Goal: Task Accomplishment & Management: Complete application form

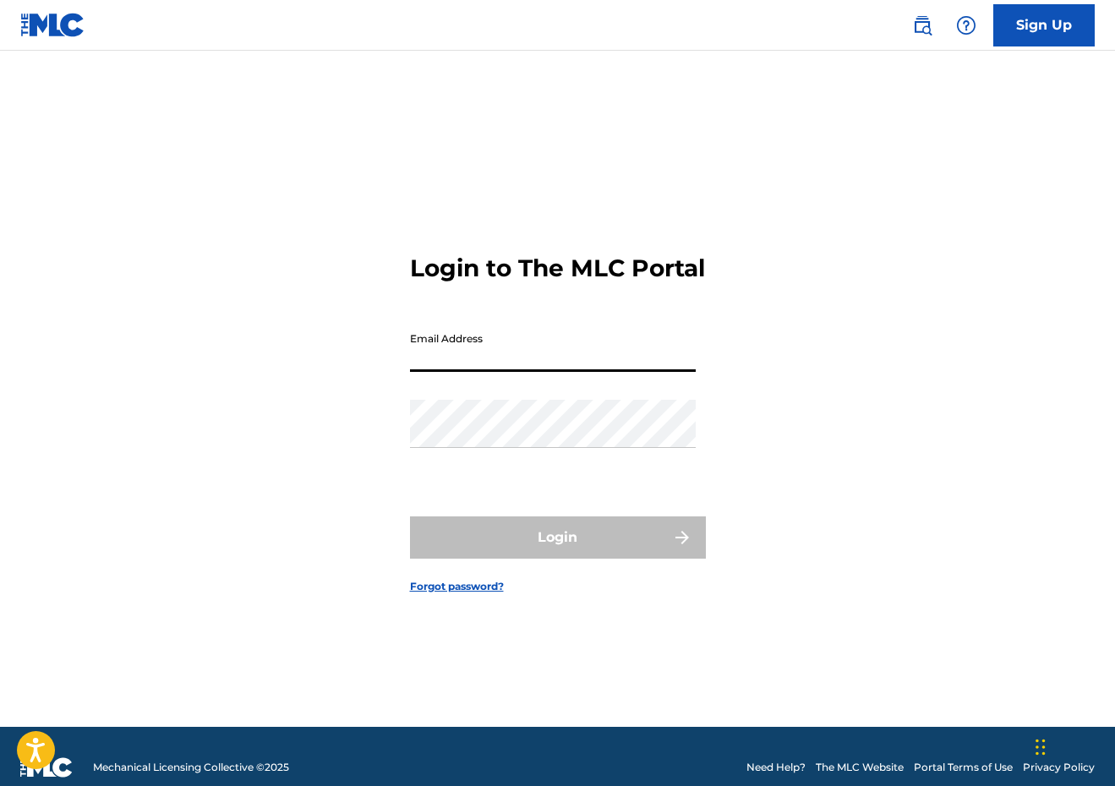
type input "[EMAIL_ADDRESS][DOMAIN_NAME]"
click at [557, 552] on button "Login" at bounding box center [558, 537] width 296 height 42
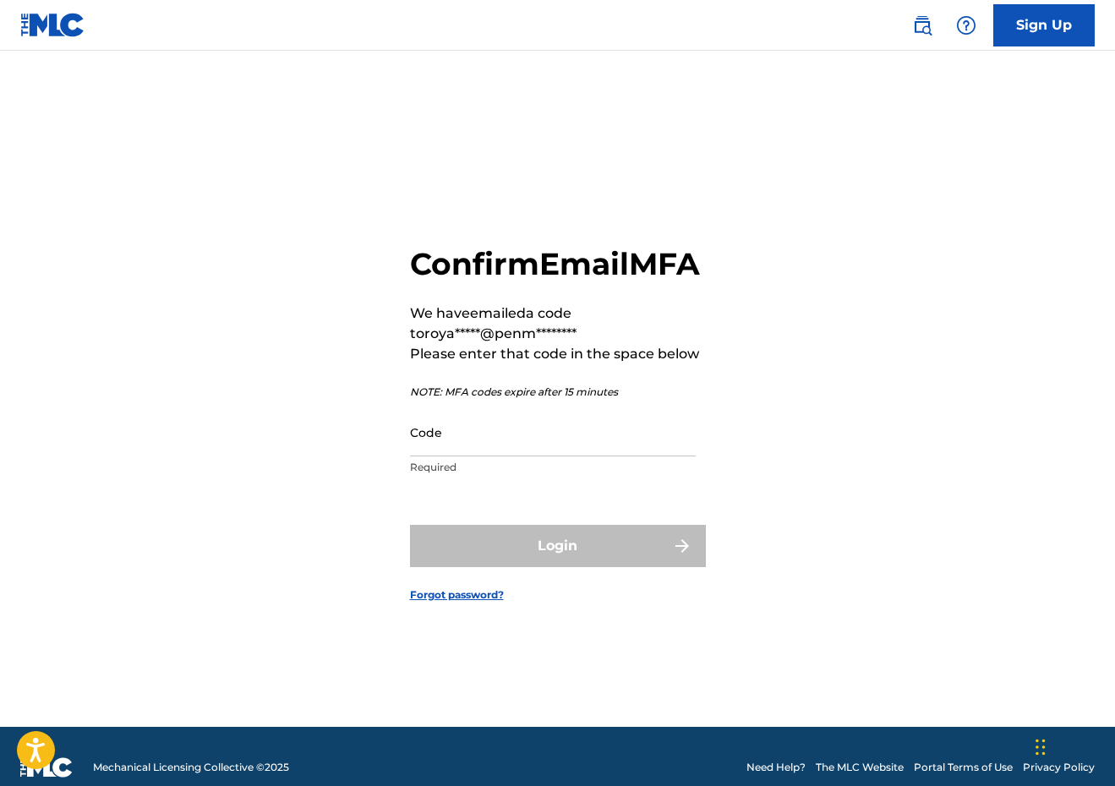
click at [488, 428] on input "Code" at bounding box center [553, 432] width 286 height 48
paste input "084921"
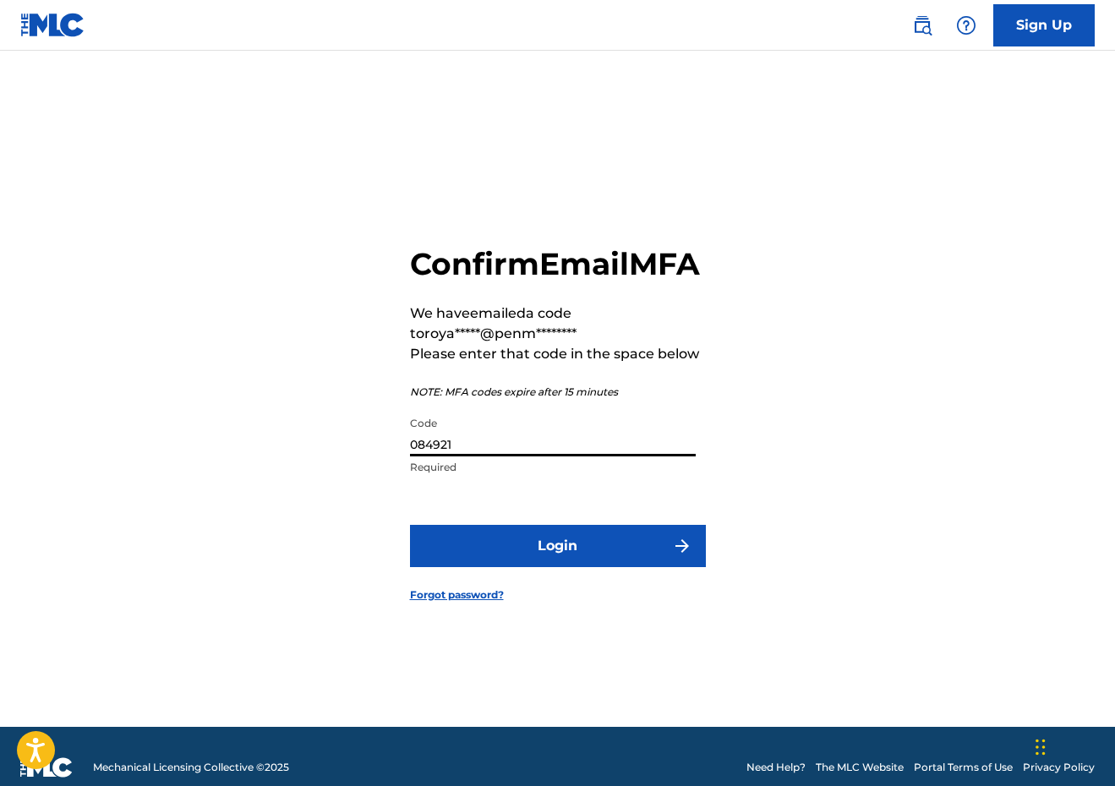
type input "084921"
click at [519, 550] on button "Login" at bounding box center [558, 546] width 296 height 42
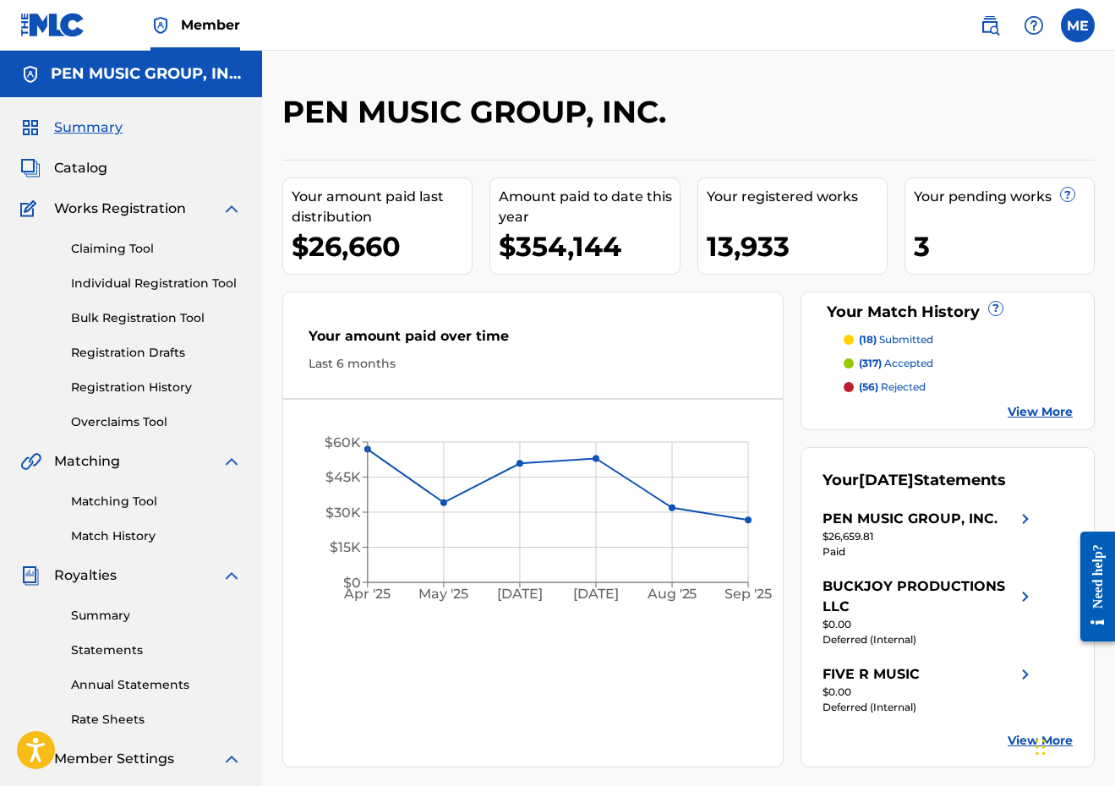
click at [142, 281] on link "Individual Registration Tool" at bounding box center [156, 284] width 171 height 18
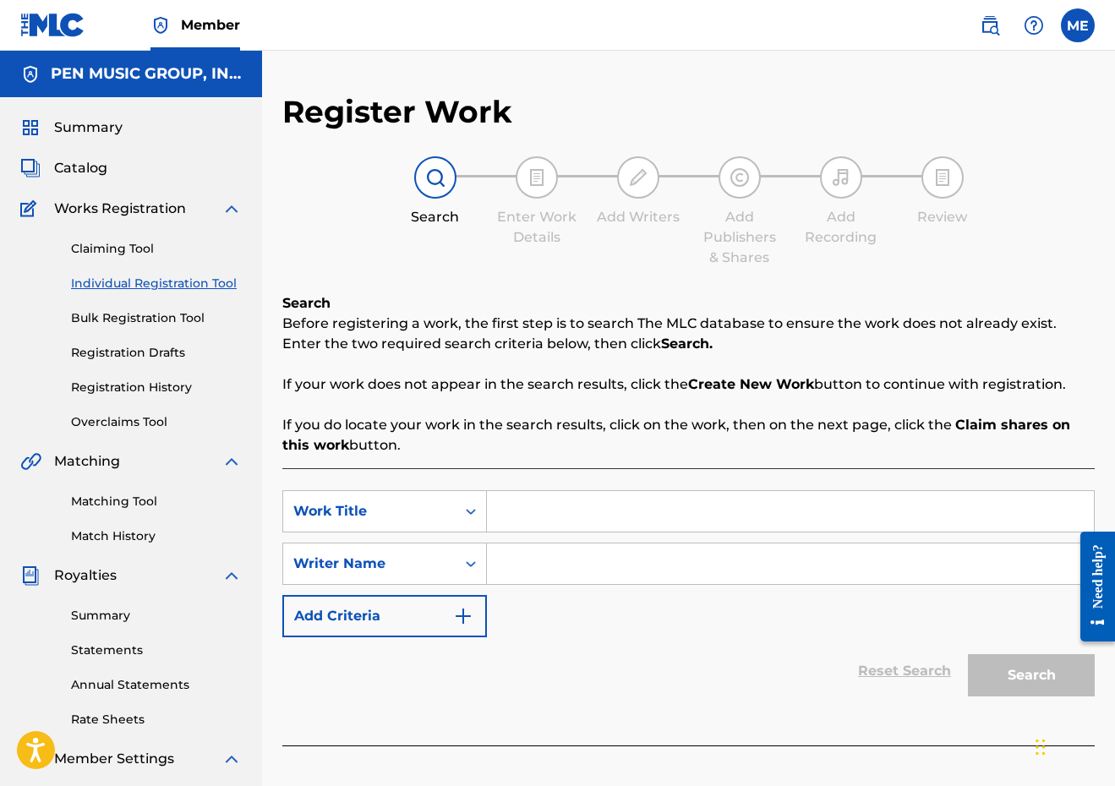
click at [576, 515] on input "Search Form" at bounding box center [790, 511] width 607 height 41
paste input "084921"
type input "084921"
paste input "HOURGLASS"
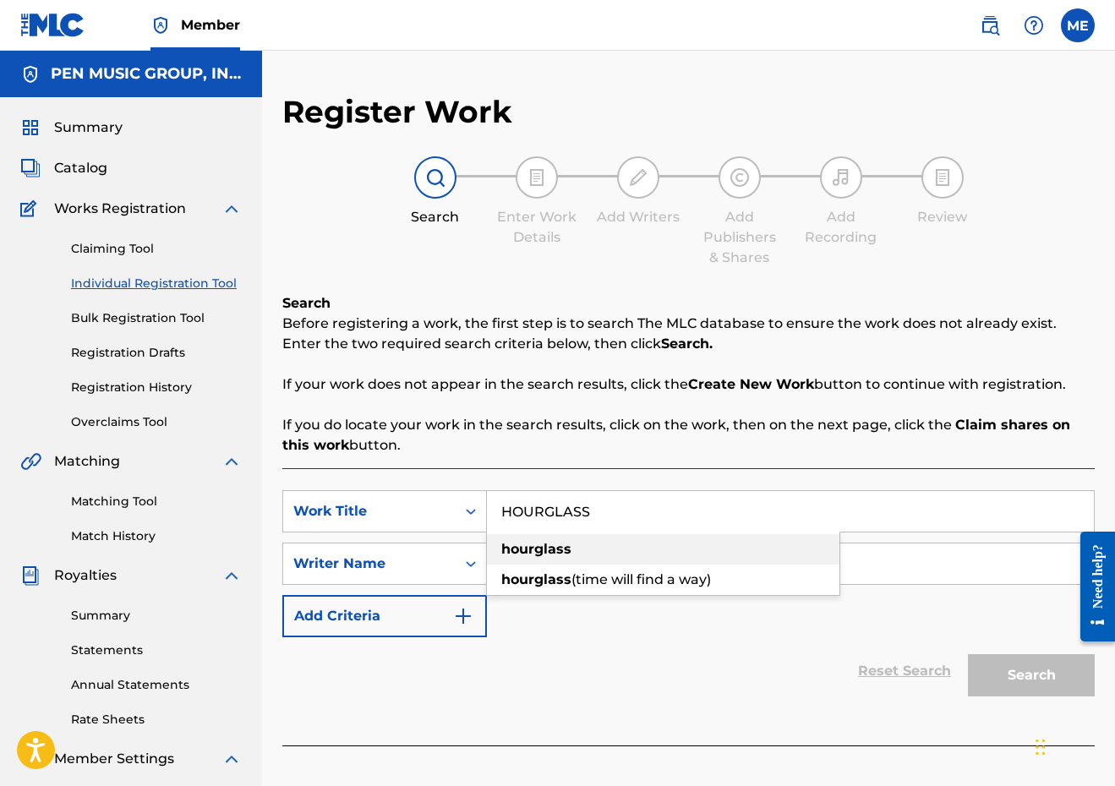
click at [537, 565] on div "hourglass (time will find a way)" at bounding box center [663, 580] width 352 height 30
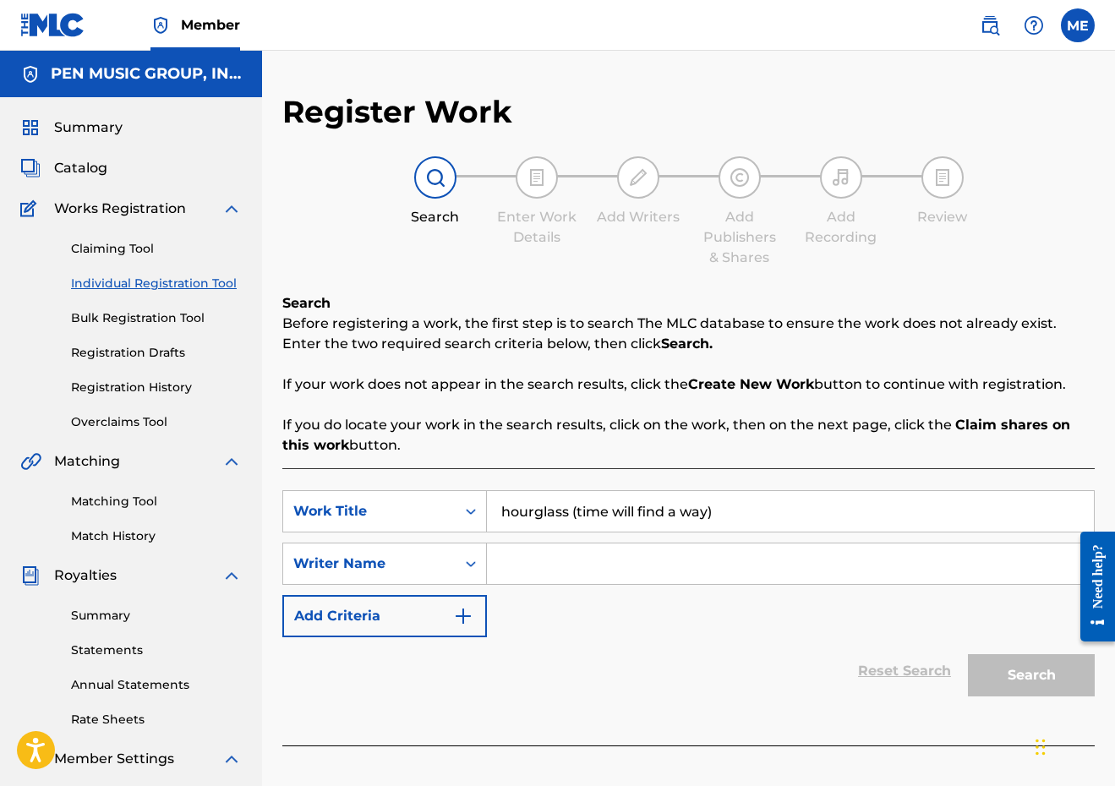
paste input "HOURGLASS"
type input "HOURGLASS"
click at [586, 428] on p "If you do locate your work in the search results, click on the work, then on th…" at bounding box center [688, 435] width 812 height 41
click at [559, 564] on input "Search Form" at bounding box center [790, 563] width 607 height 41
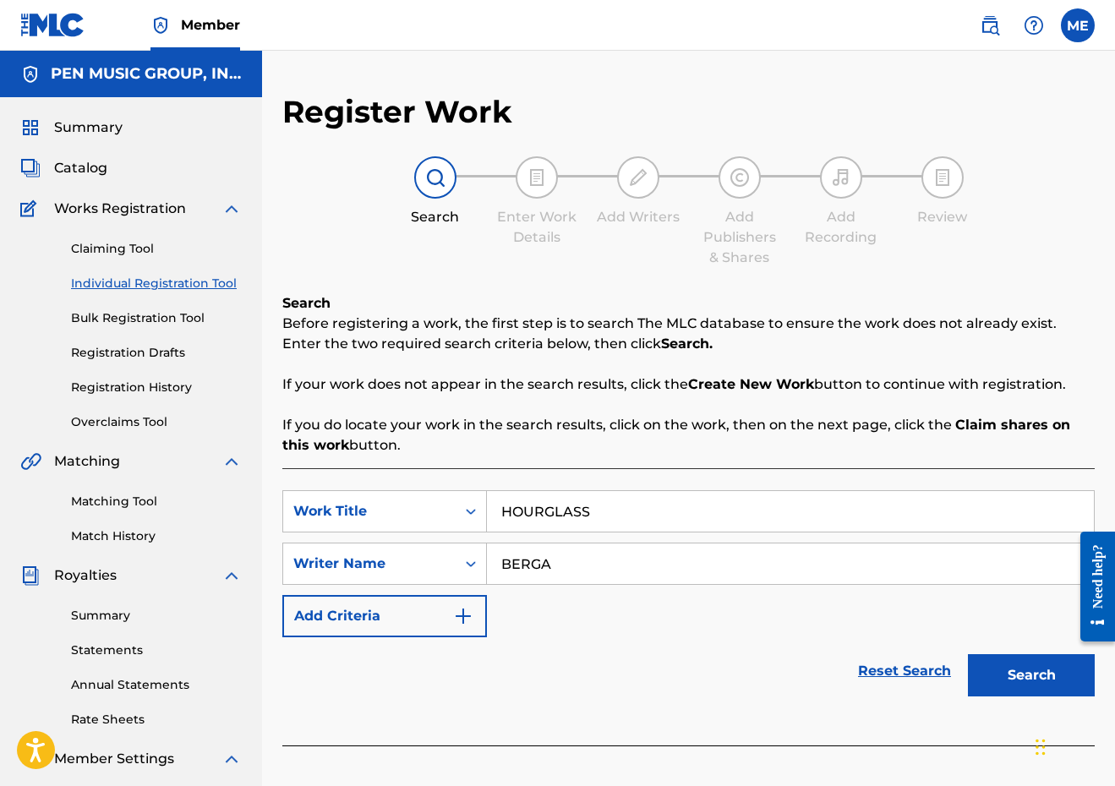
type input "BERGA"
click at [1031, 675] on button "Search" at bounding box center [1031, 675] width 127 height 42
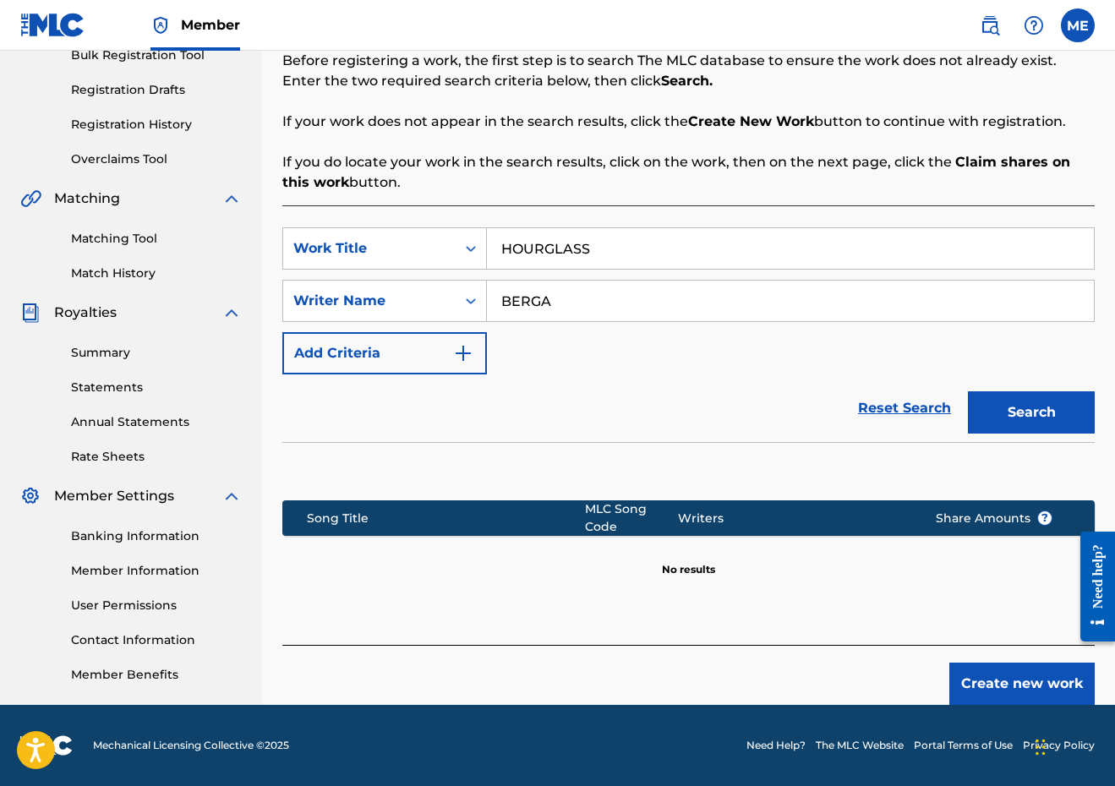
scroll to position [263, 0]
click at [990, 674] on button "Create new work" at bounding box center [1021, 684] width 145 height 42
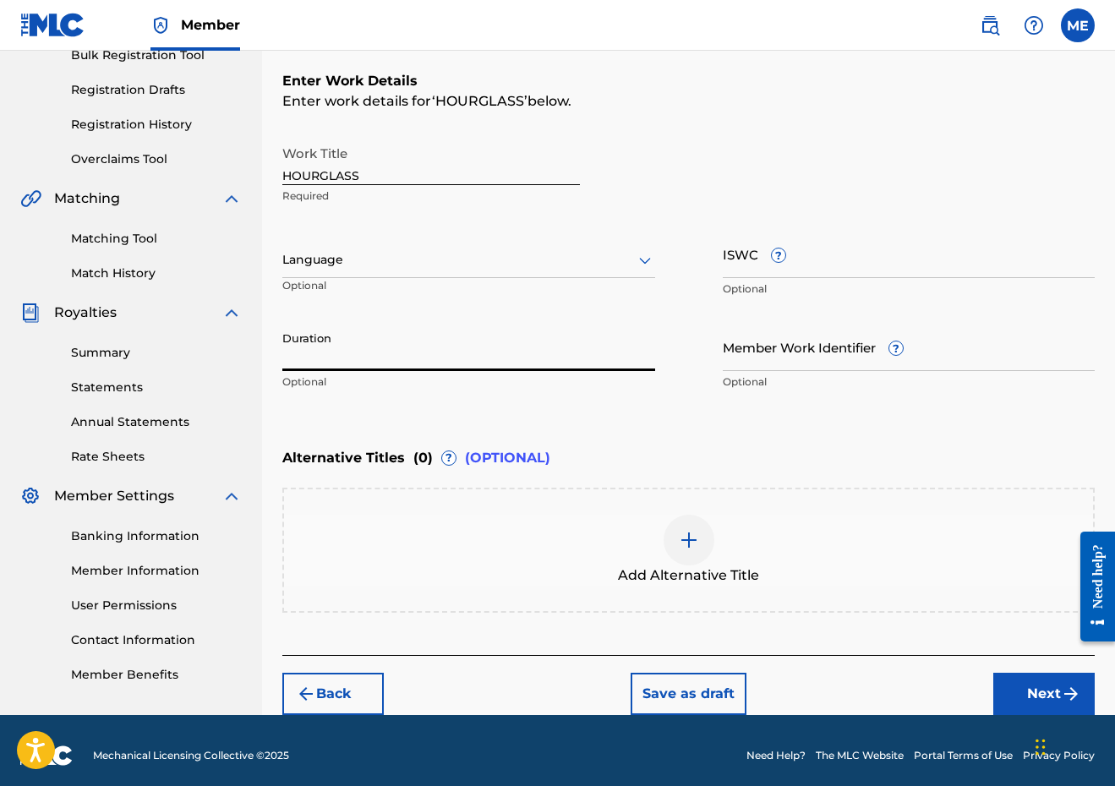
click at [563, 352] on input "Duration" at bounding box center [468, 347] width 373 height 48
type input "02:40"
click at [1009, 695] on button "Next" at bounding box center [1043, 694] width 101 height 42
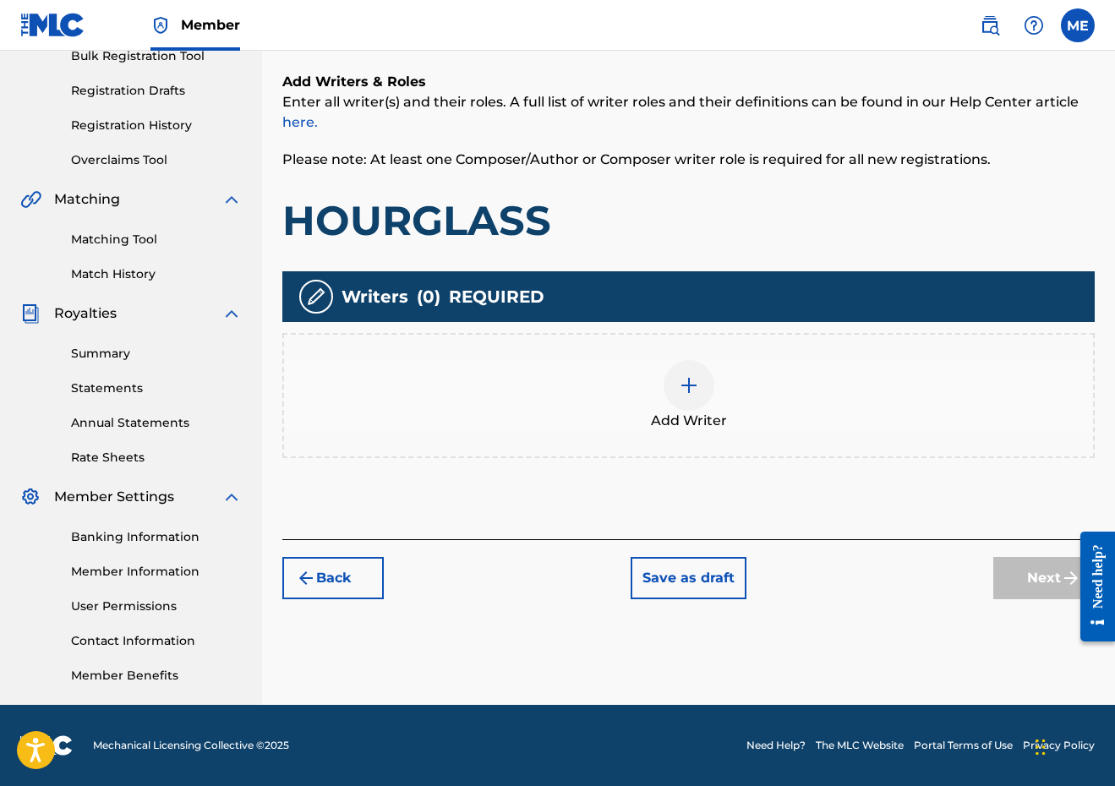
scroll to position [262, 0]
click at [663, 408] on div "Add Writer" at bounding box center [688, 395] width 809 height 71
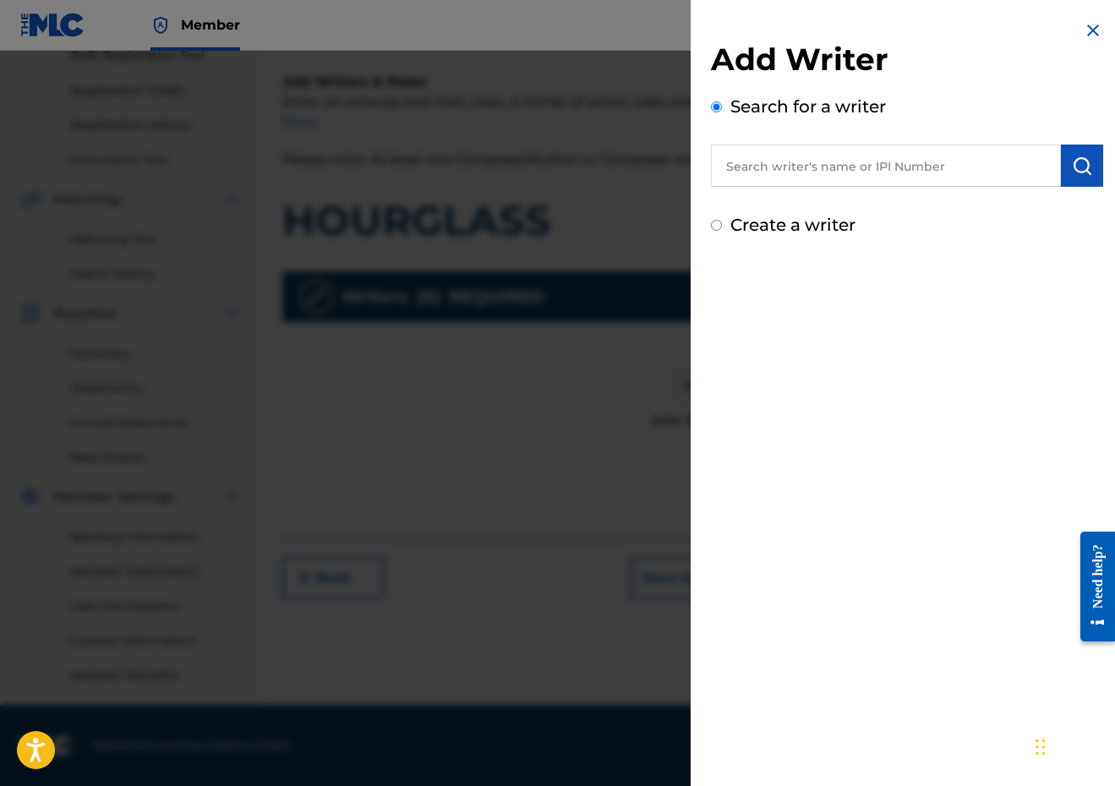
click at [877, 125] on div "Search for a writer" at bounding box center [907, 140] width 392 height 93
click at [870, 161] on input "text" at bounding box center [886, 166] width 350 height 42
paste input "00289900815"
type input "00289900815"
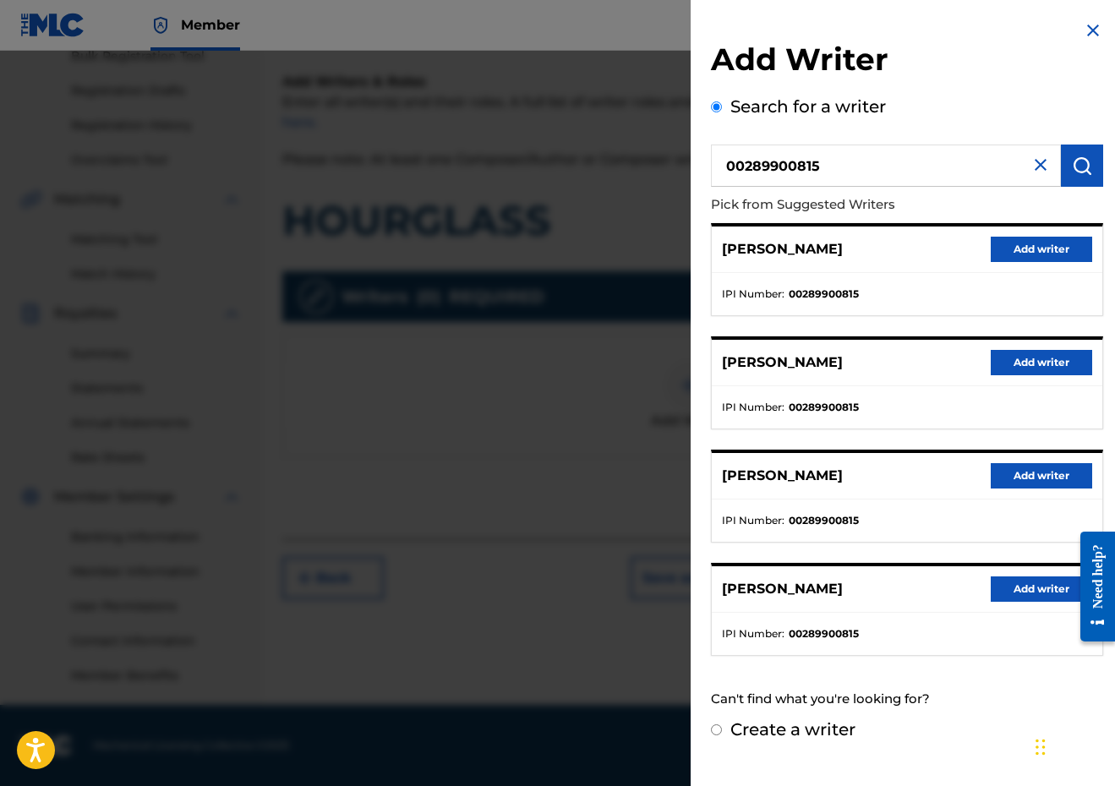
click at [1046, 249] on button "Add writer" at bounding box center [1040, 249] width 101 height 25
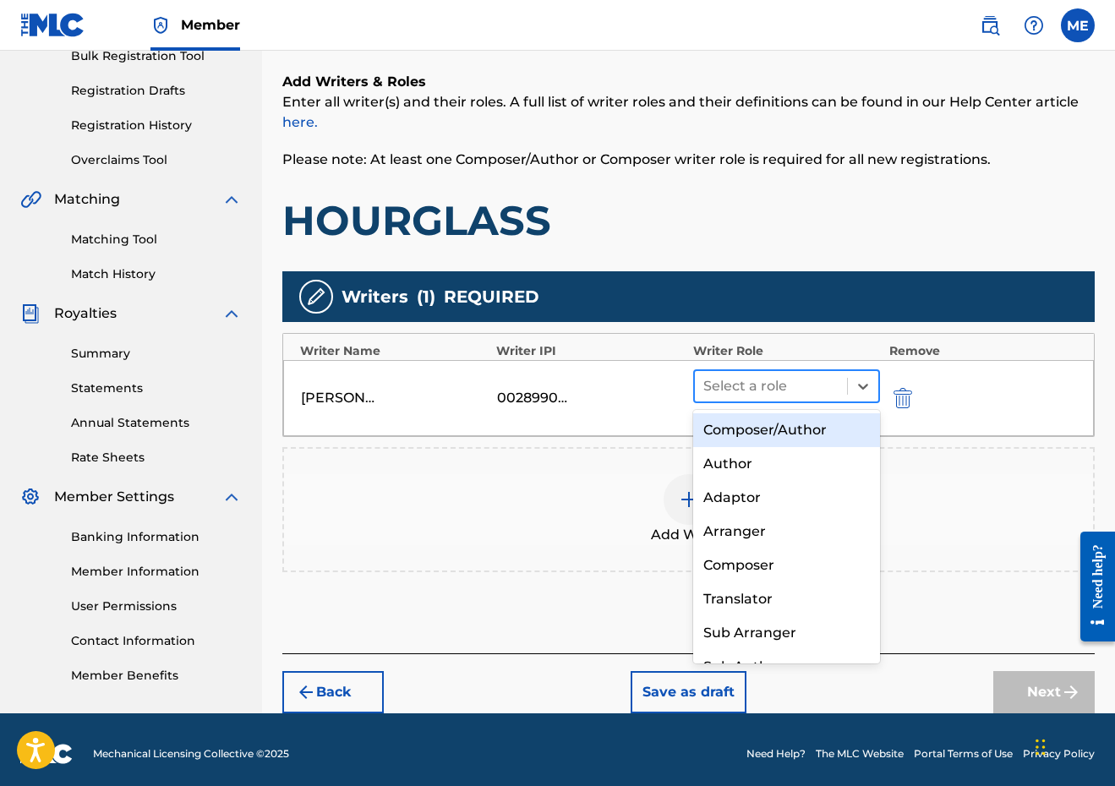
click at [817, 376] on div at bounding box center [771, 386] width 136 height 24
click at [805, 423] on div "Composer/Author" at bounding box center [787, 430] width 188 height 34
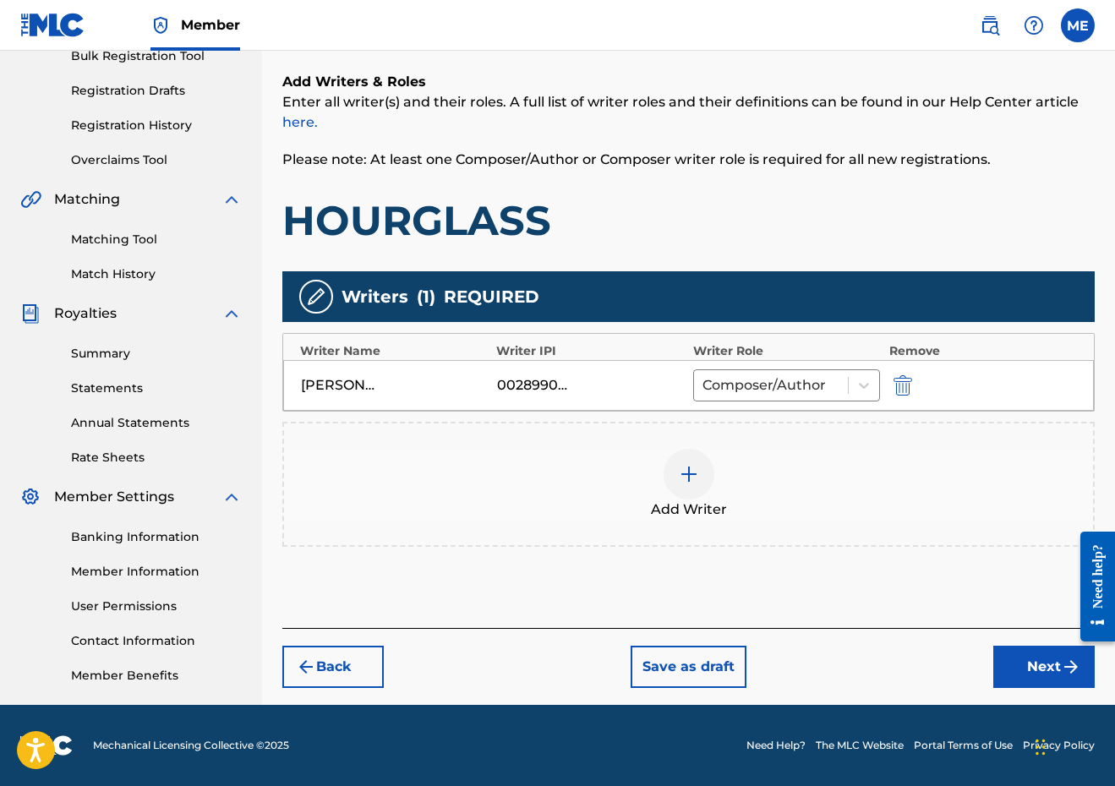
click at [701, 494] on div at bounding box center [688, 474] width 51 height 51
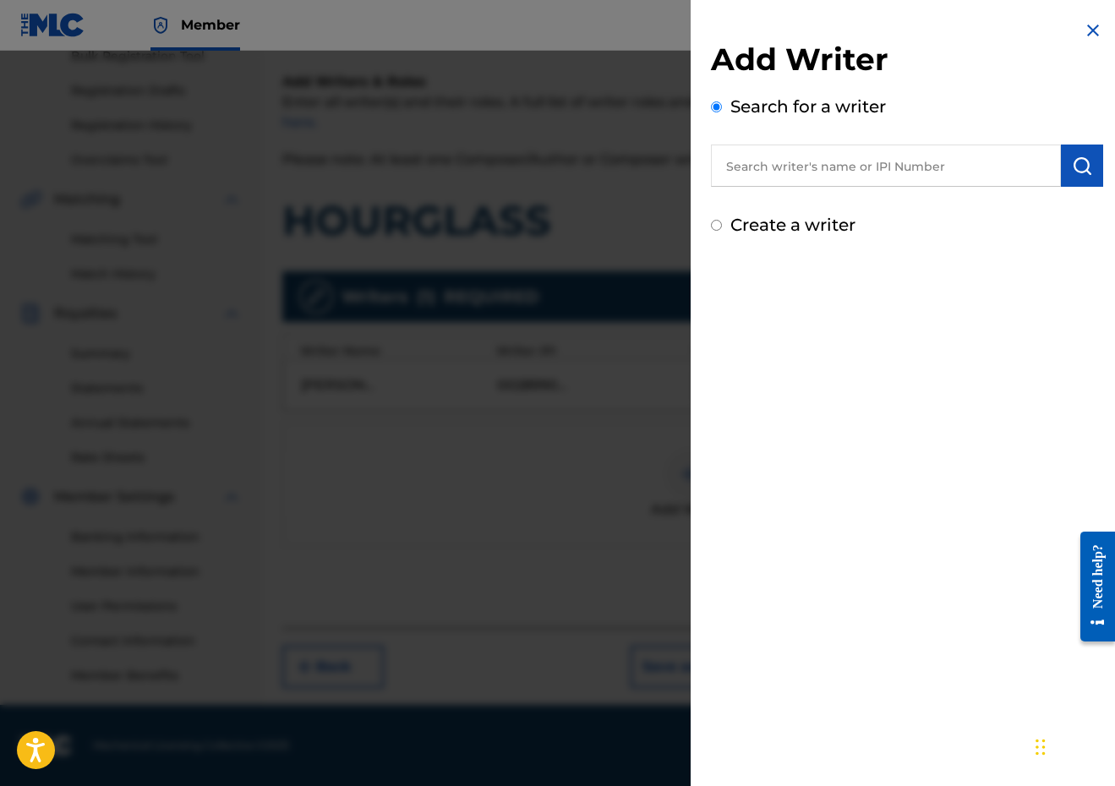
click at [843, 150] on input "text" at bounding box center [886, 166] width 350 height 42
paste input "00647777591"
type input "00647777591"
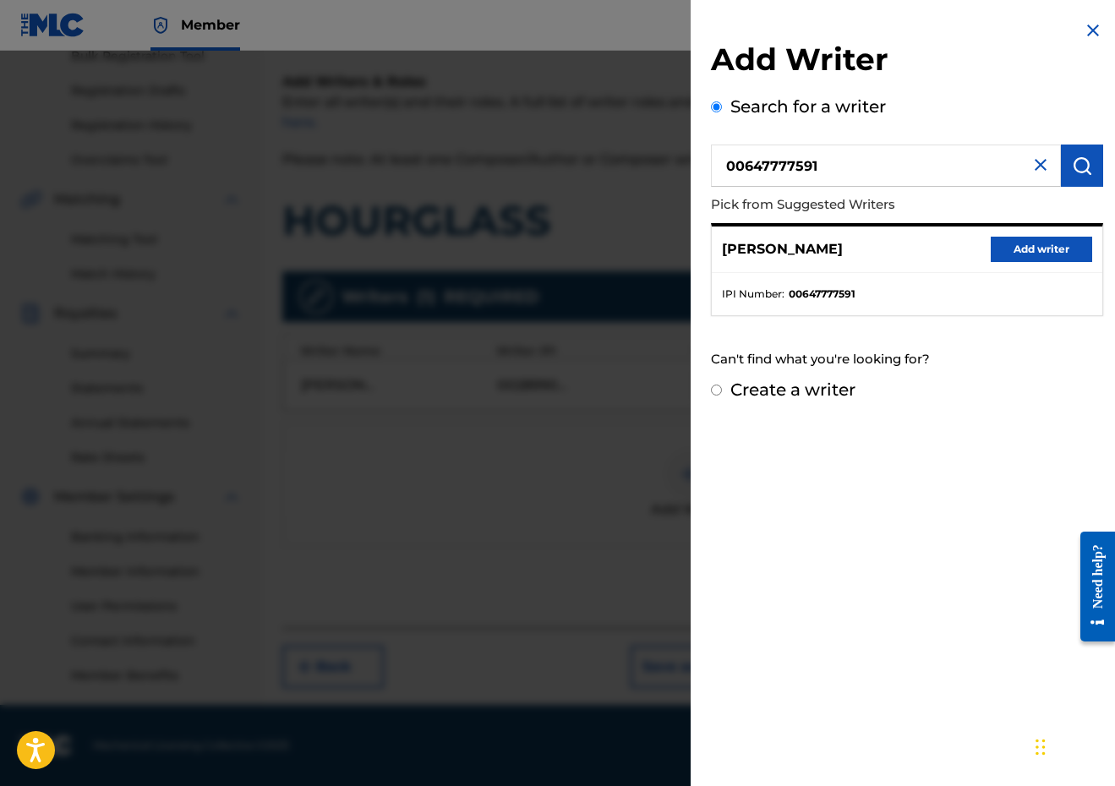
click at [1037, 264] on div "[PERSON_NAME] Add writer" at bounding box center [907, 249] width 390 height 46
click at [1031, 250] on button "Add writer" at bounding box center [1040, 249] width 101 height 25
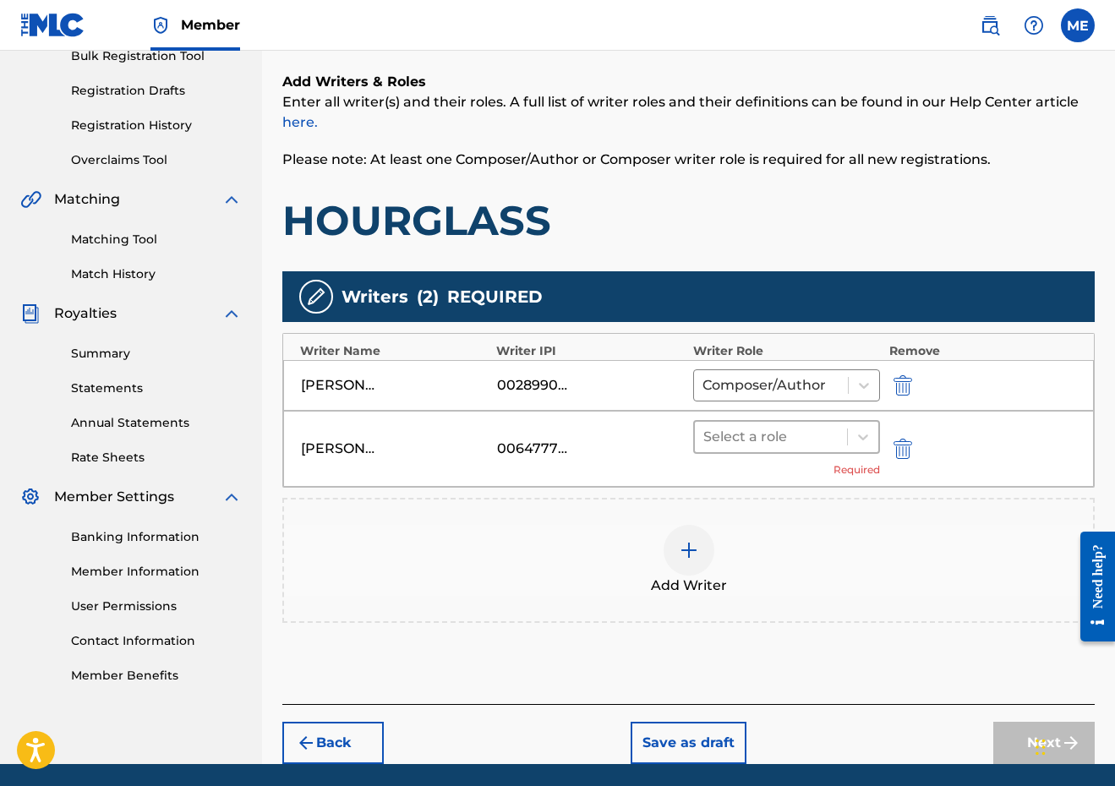
click at [816, 438] on div at bounding box center [771, 437] width 136 height 24
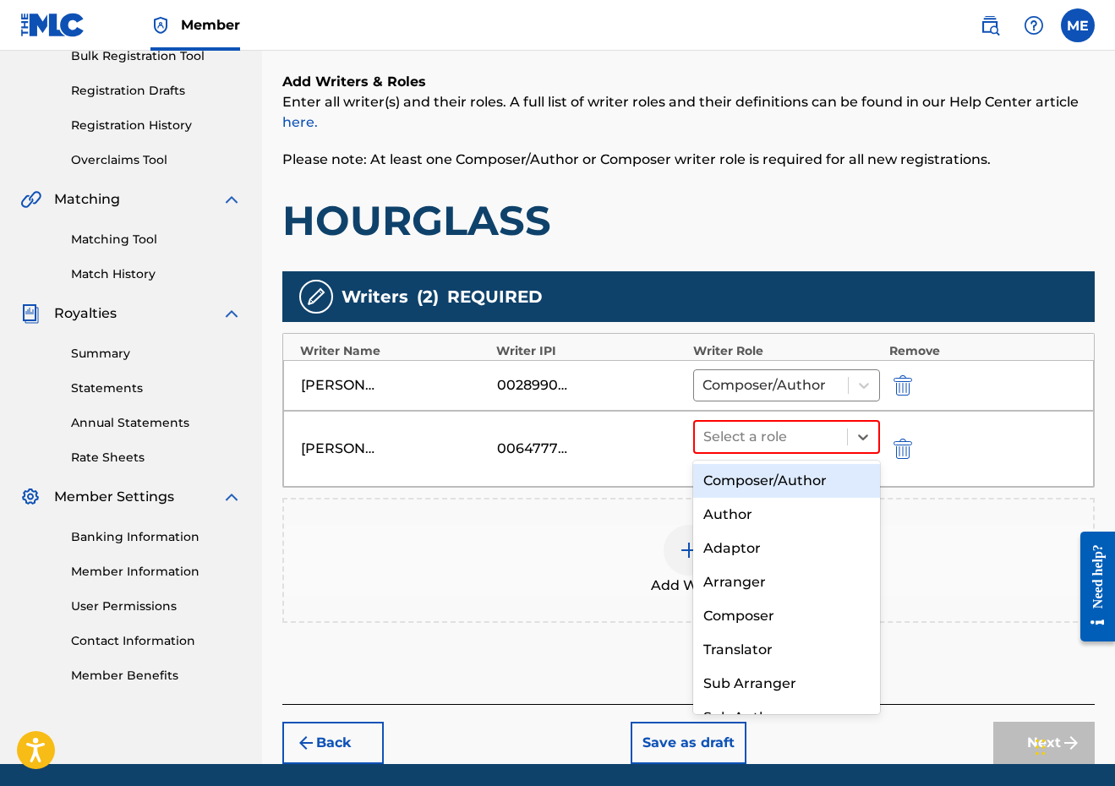
click at [758, 478] on div "Composer/Author" at bounding box center [787, 481] width 188 height 34
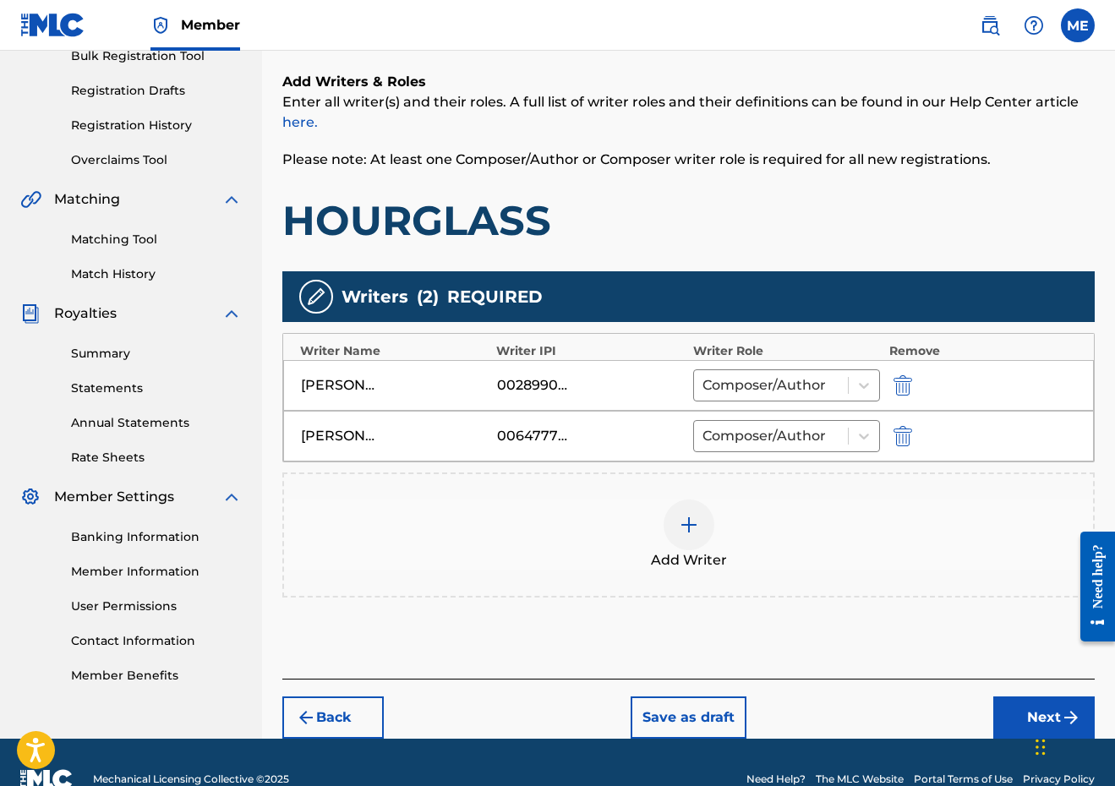
click at [690, 519] on img at bounding box center [689, 525] width 20 height 20
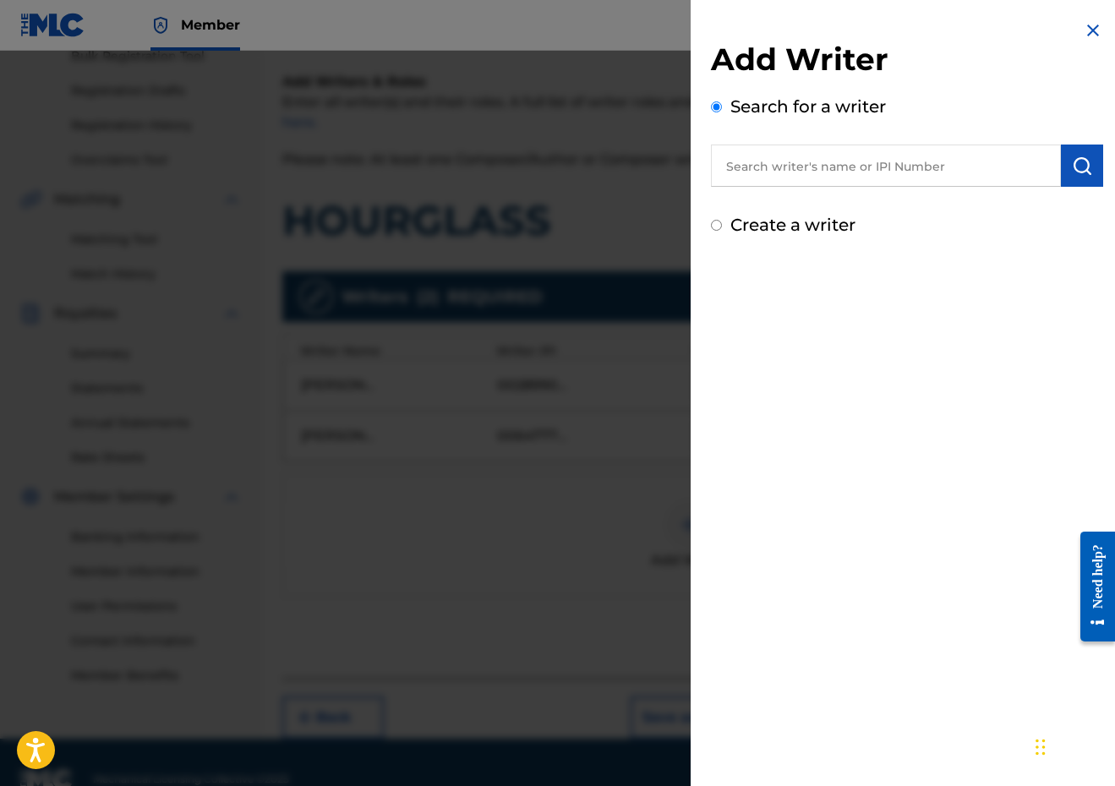
click at [854, 183] on input "text" at bounding box center [886, 166] width 350 height 42
paste input "00864285309"
type input "00864285309"
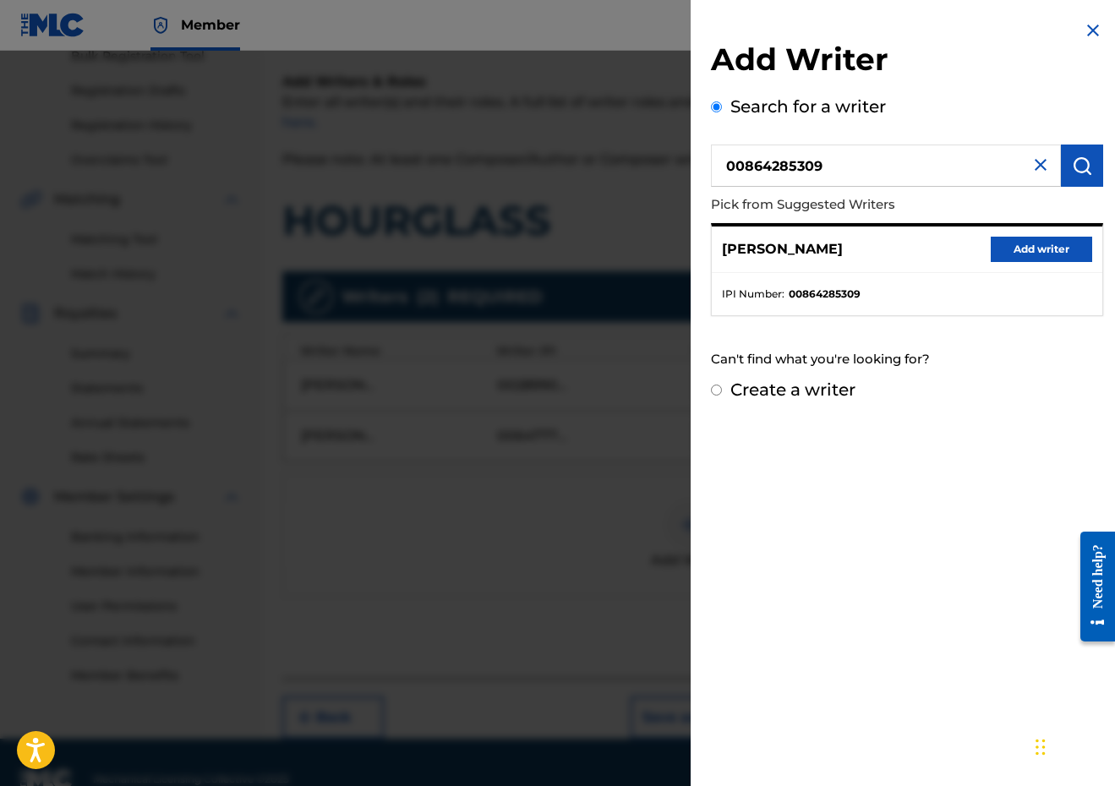
click at [1061, 247] on button "Add writer" at bounding box center [1040, 249] width 101 height 25
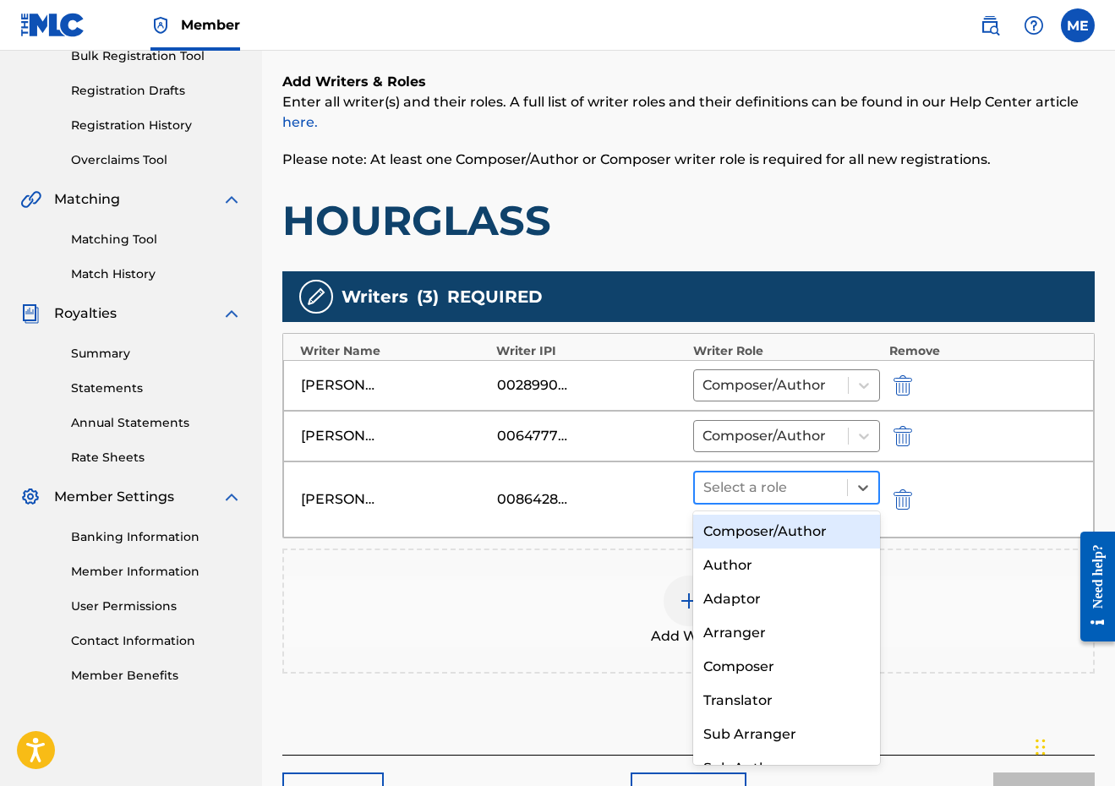
click at [821, 485] on div at bounding box center [771, 488] width 136 height 24
click at [772, 532] on div "Composer/Author" at bounding box center [787, 532] width 188 height 34
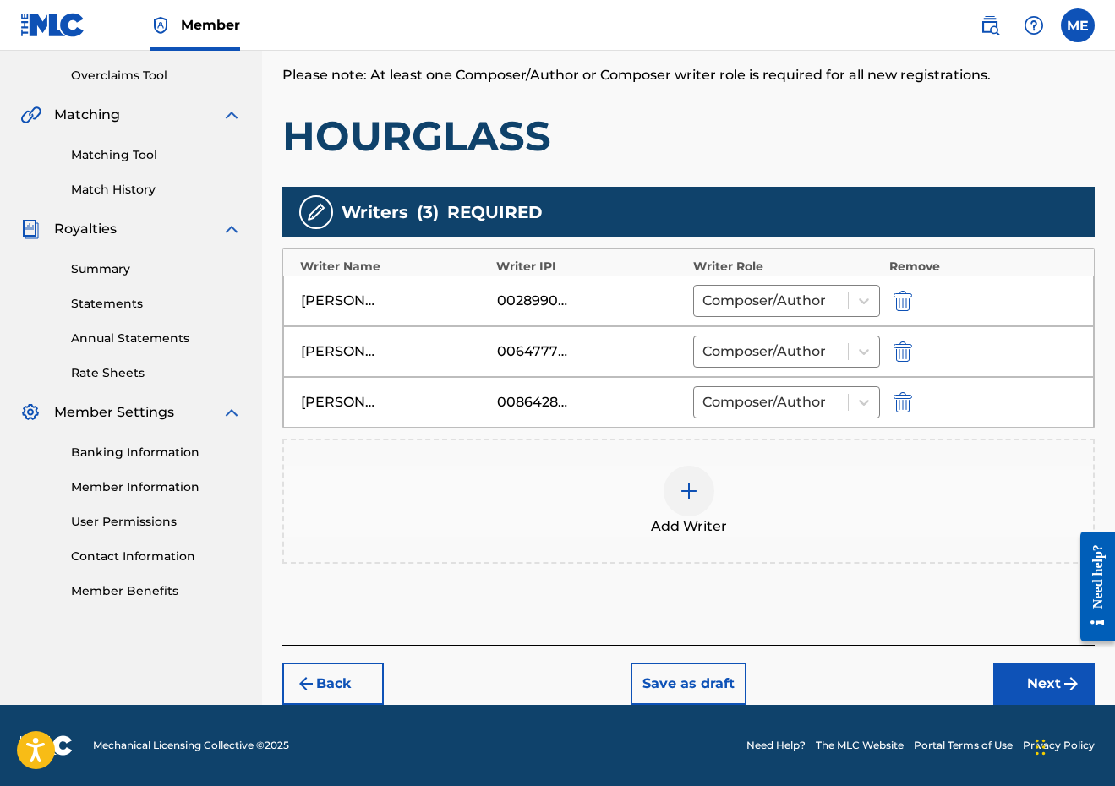
click at [1044, 687] on button "Next" at bounding box center [1043, 684] width 101 height 42
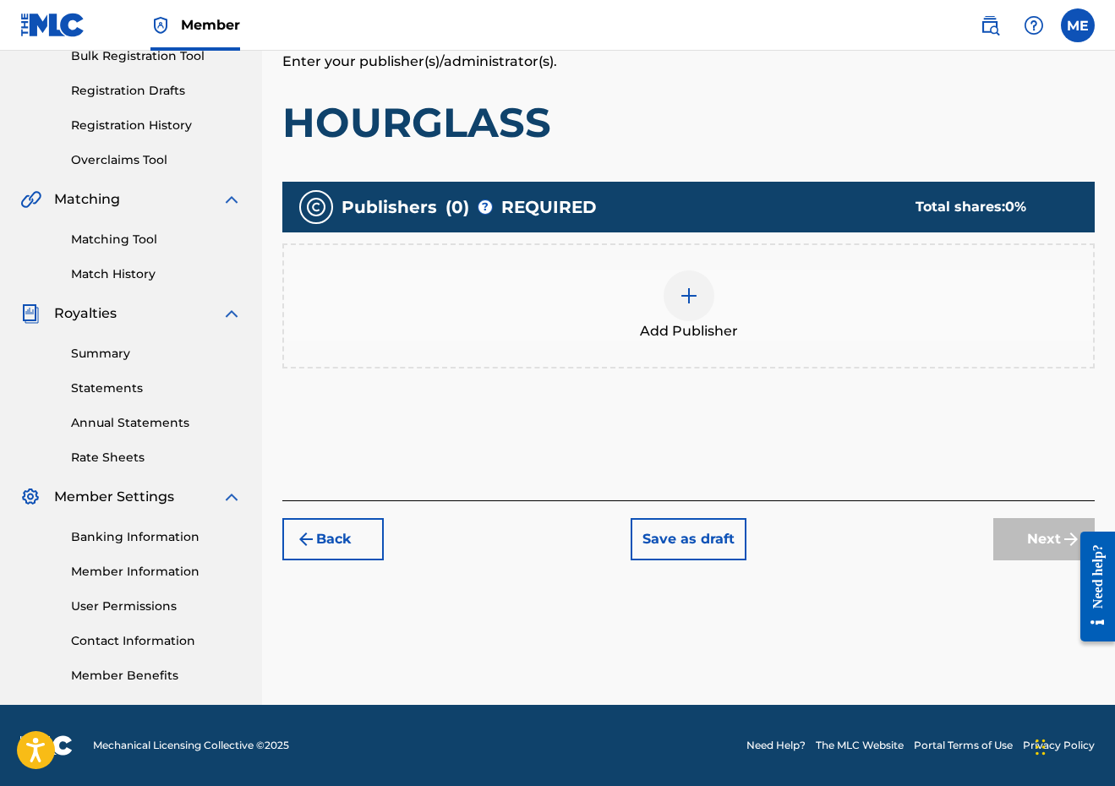
click at [787, 318] on div "Add Publisher" at bounding box center [688, 305] width 809 height 71
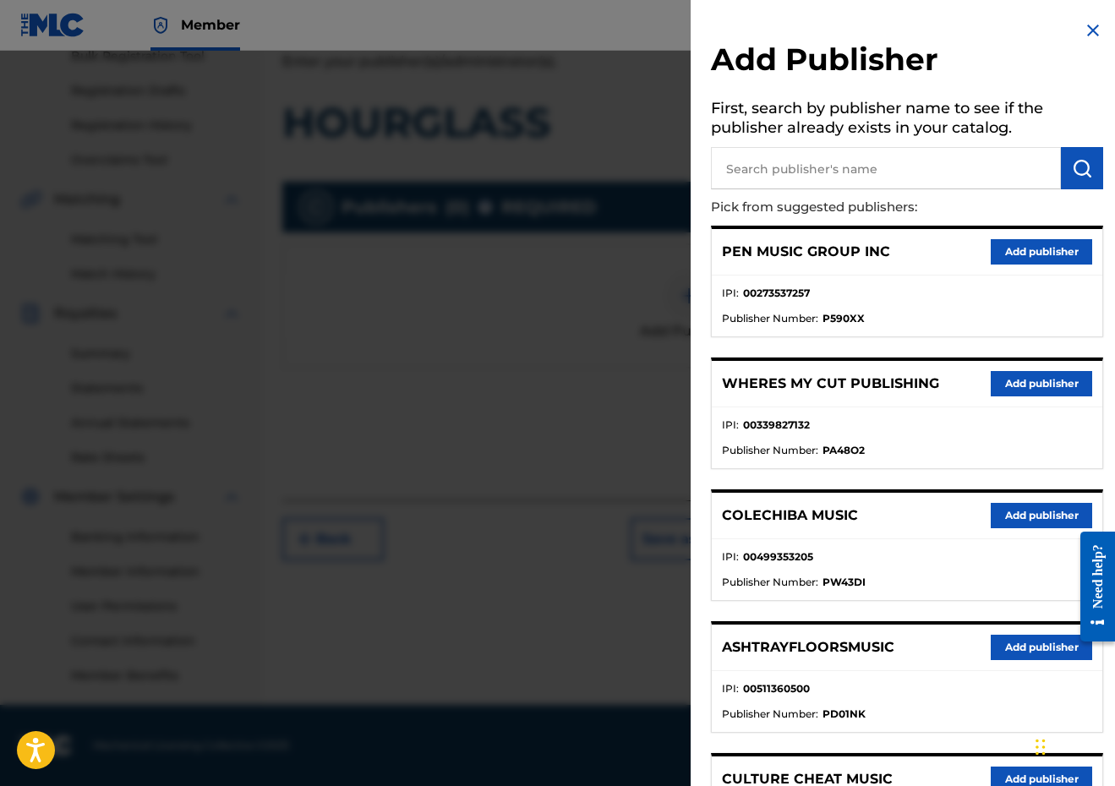
click at [843, 183] on input "text" at bounding box center [886, 168] width 350 height 42
type input "PENSIVE"
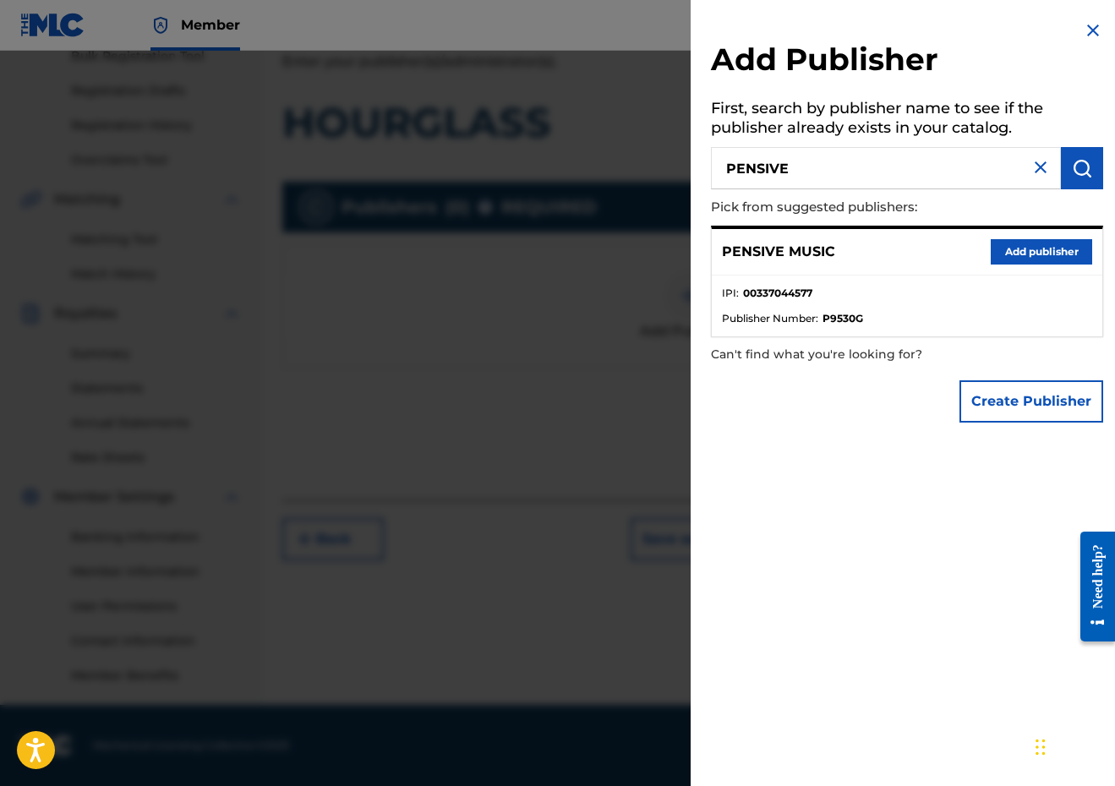
click at [1007, 229] on div "PENSIVE MUSIC Add publisher" at bounding box center [907, 252] width 390 height 46
click at [1008, 243] on button "Add publisher" at bounding box center [1040, 251] width 101 height 25
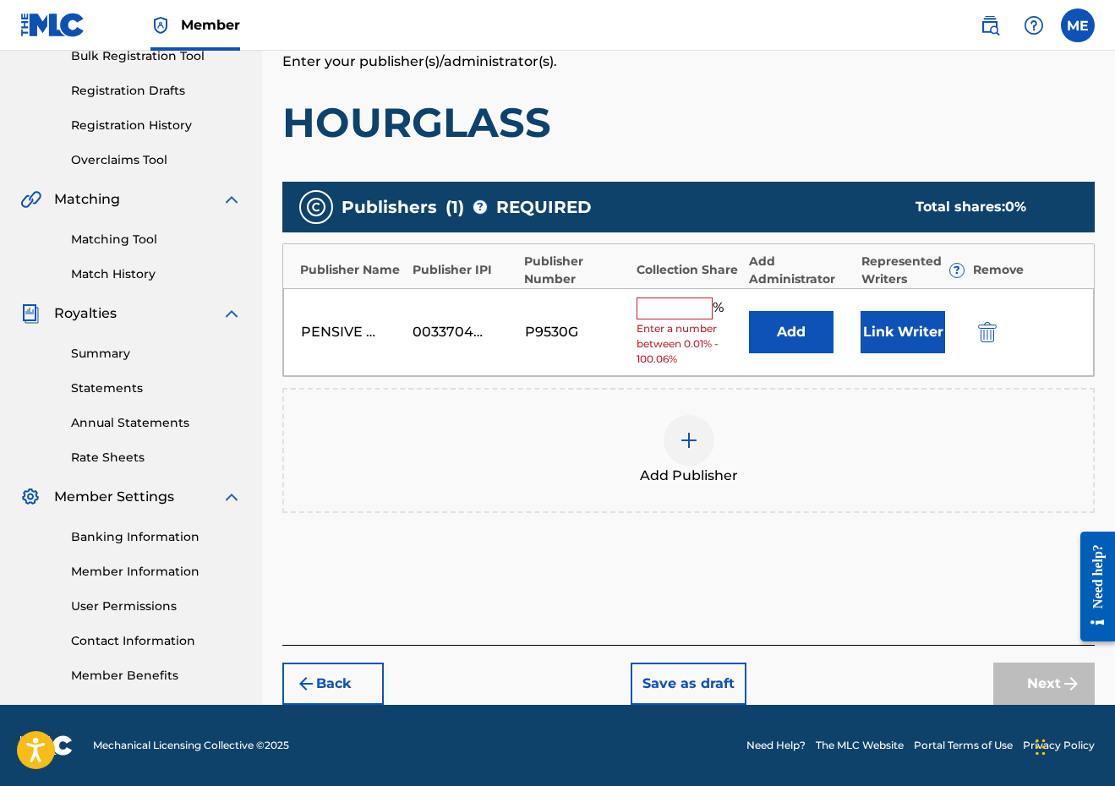
click at [670, 289] on div "PENSIVE MUSIC 00337044577 P9530G % Enter a number between 0.01% - 100.06% Add L…" at bounding box center [688, 332] width 810 height 89
click at [670, 301] on input "text" at bounding box center [674, 308] width 76 height 22
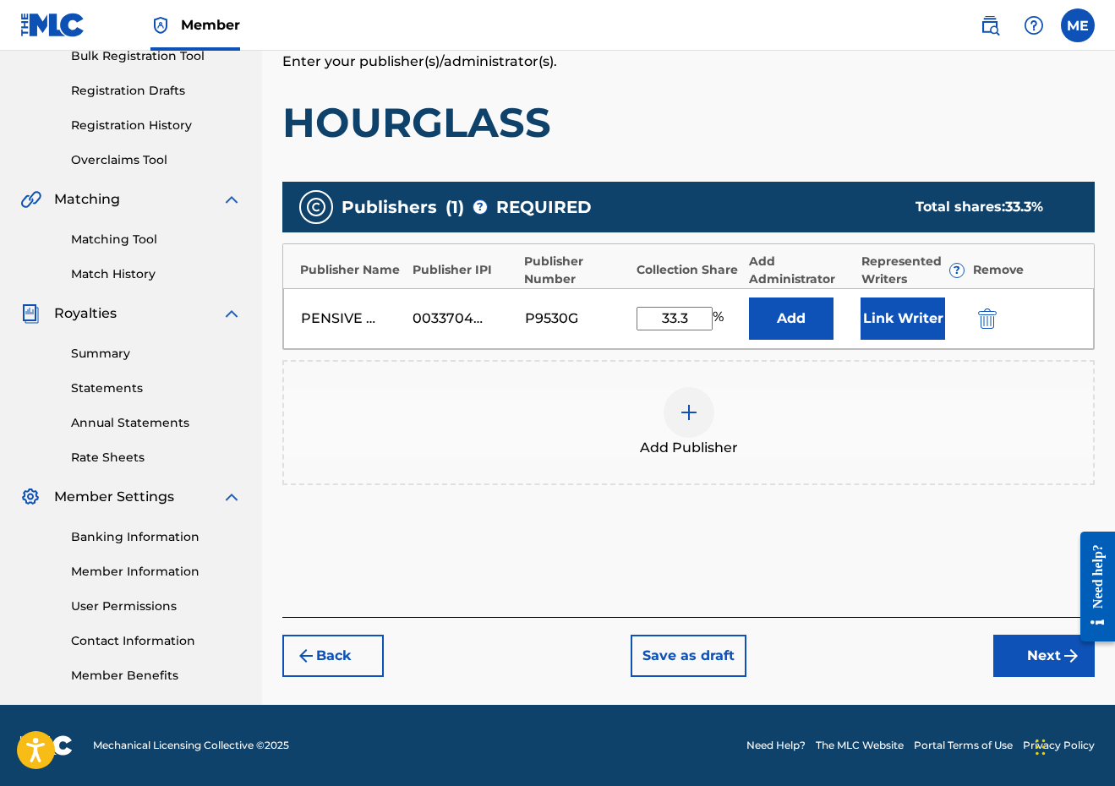
type input "33.3"
click at [887, 311] on button "Link Writer" at bounding box center [902, 318] width 85 height 42
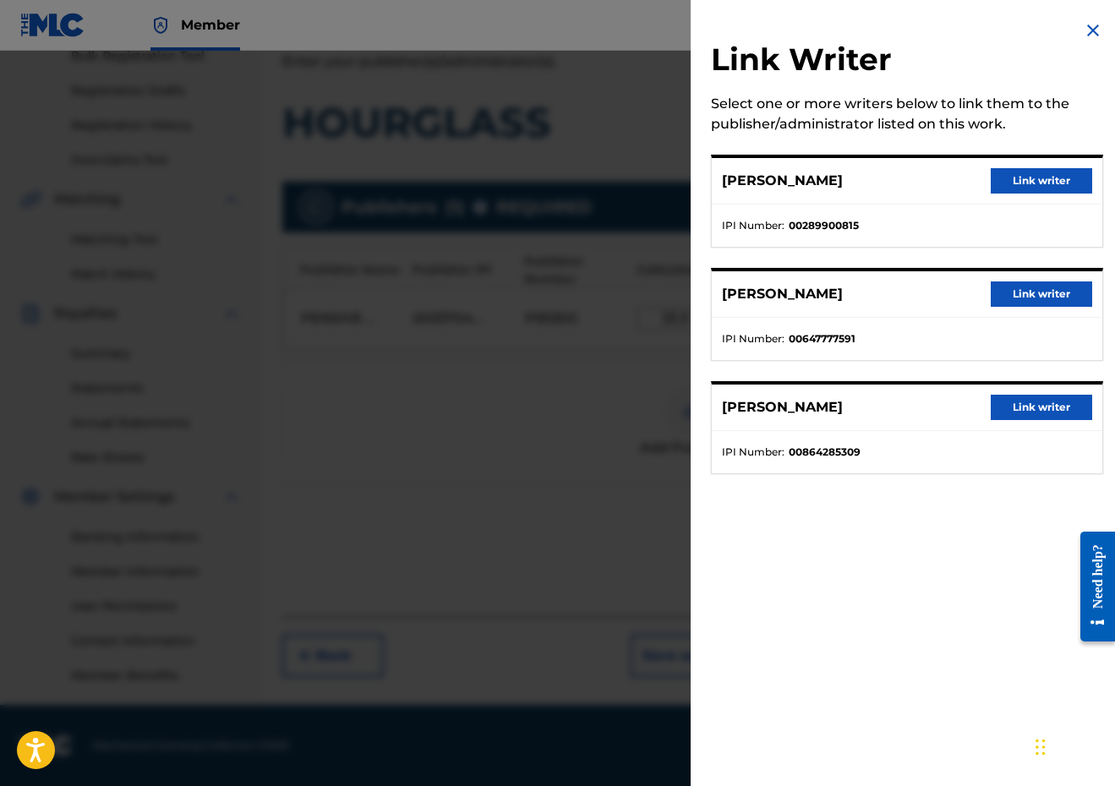
click at [1070, 171] on button "Link writer" at bounding box center [1040, 180] width 101 height 25
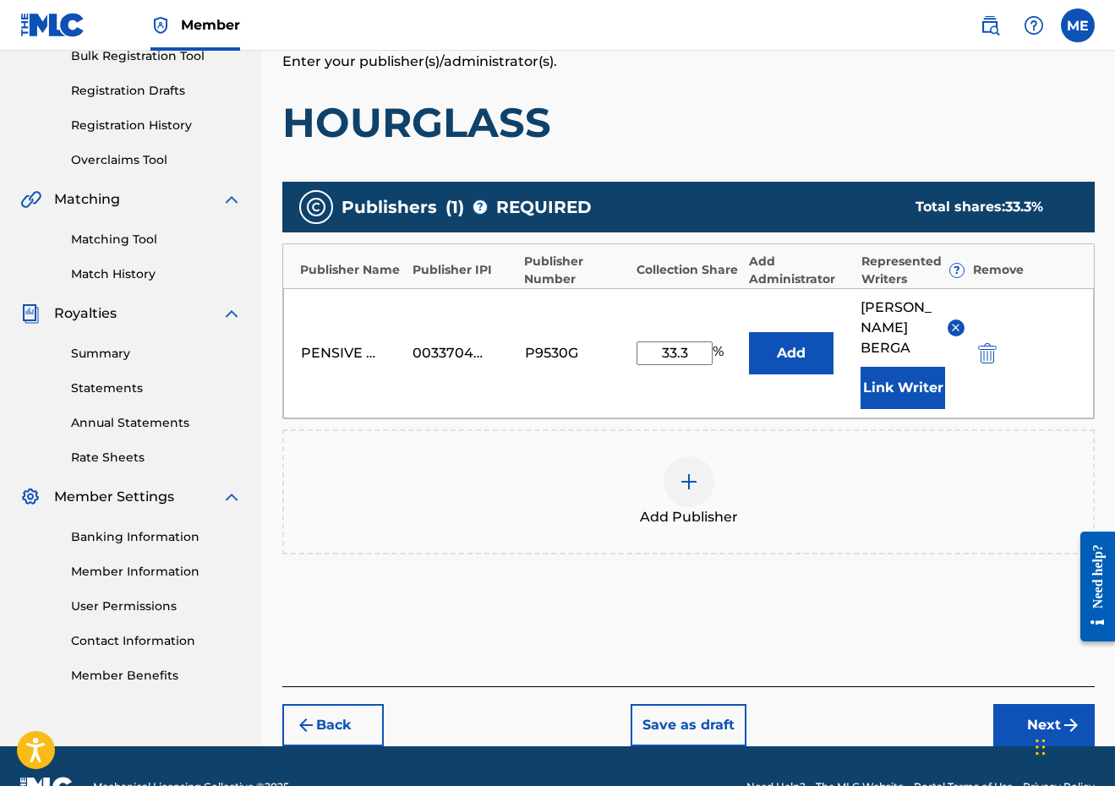
click at [1006, 738] on button "Next" at bounding box center [1043, 725] width 101 height 42
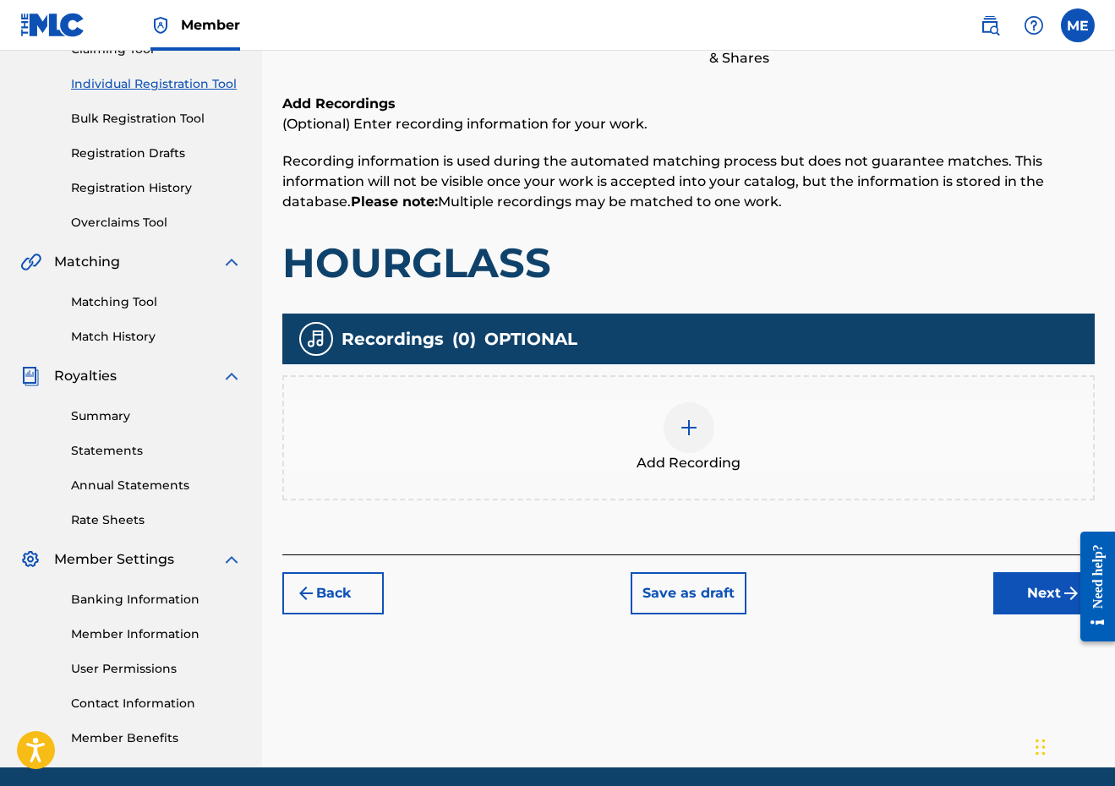
click at [1023, 595] on button "Next" at bounding box center [1043, 593] width 101 height 42
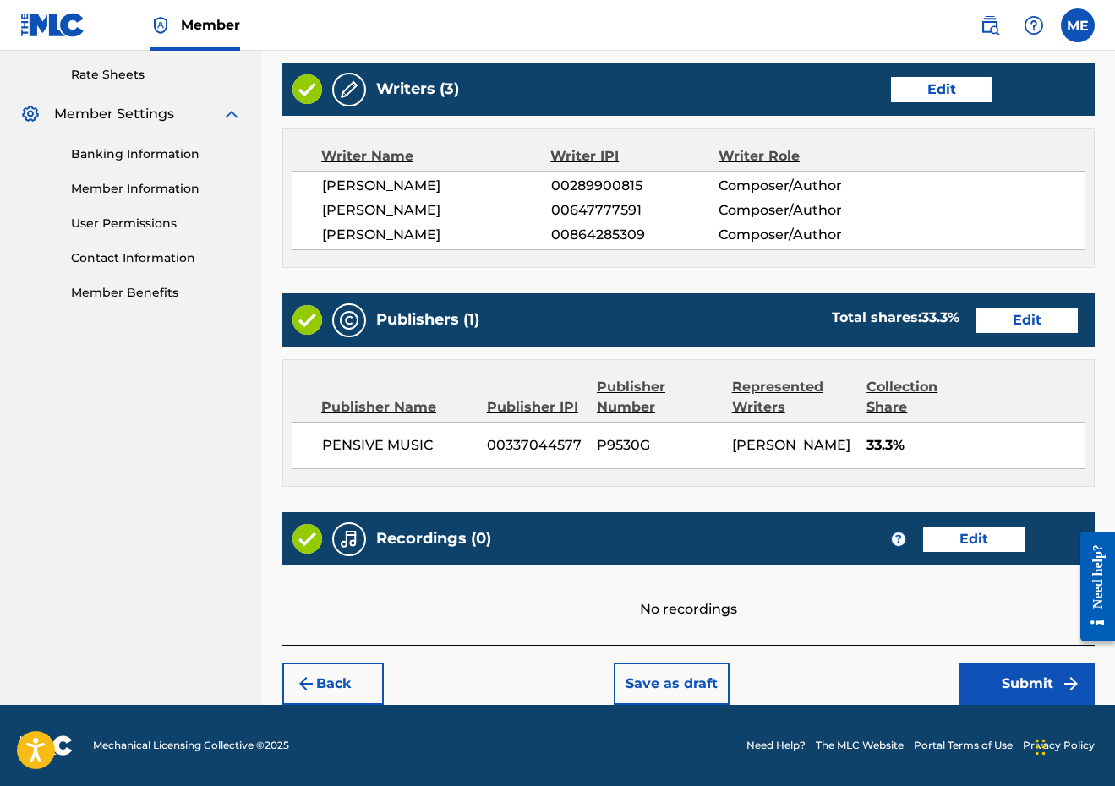
scroll to position [684, 0]
click at [996, 679] on button "Submit" at bounding box center [1026, 684] width 135 height 42
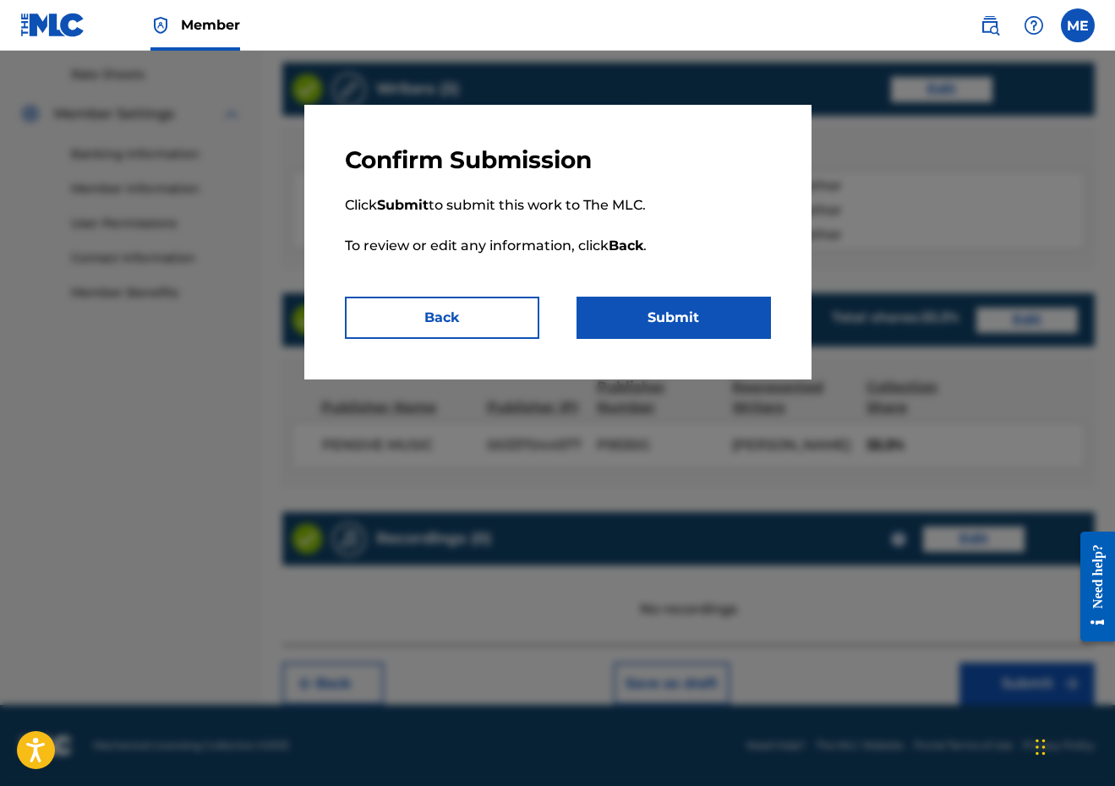
click at [723, 303] on button "Submit" at bounding box center [673, 318] width 194 height 42
